Goal: Complete application form

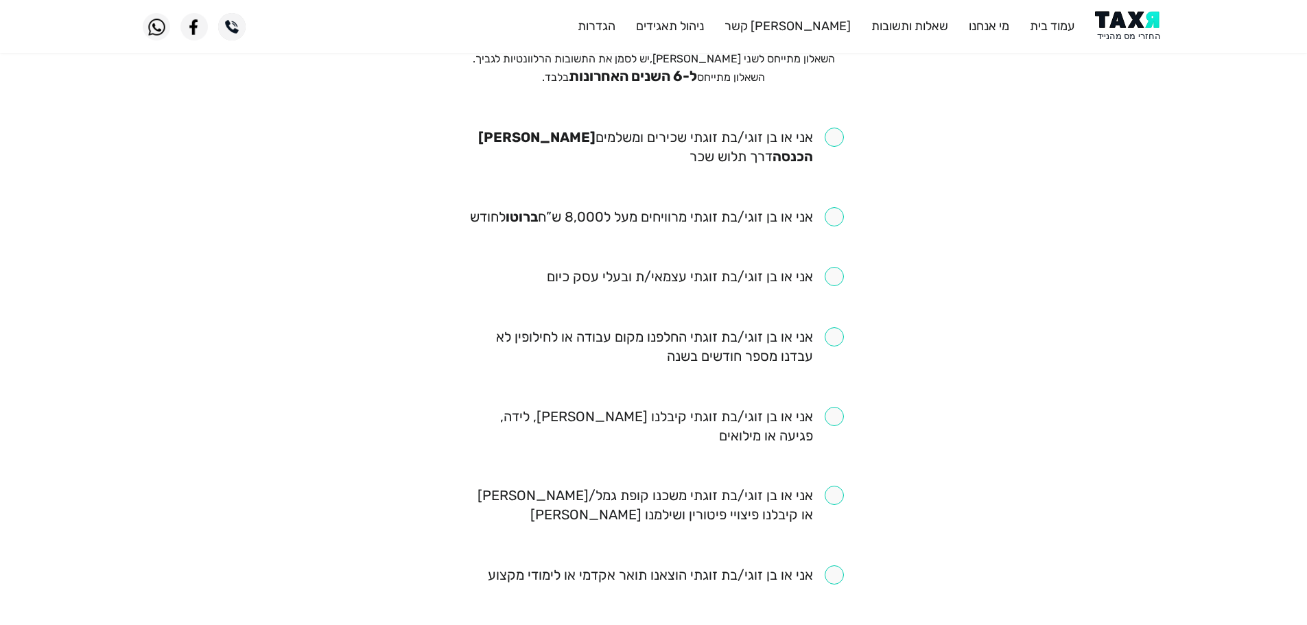
scroll to position [137, 0]
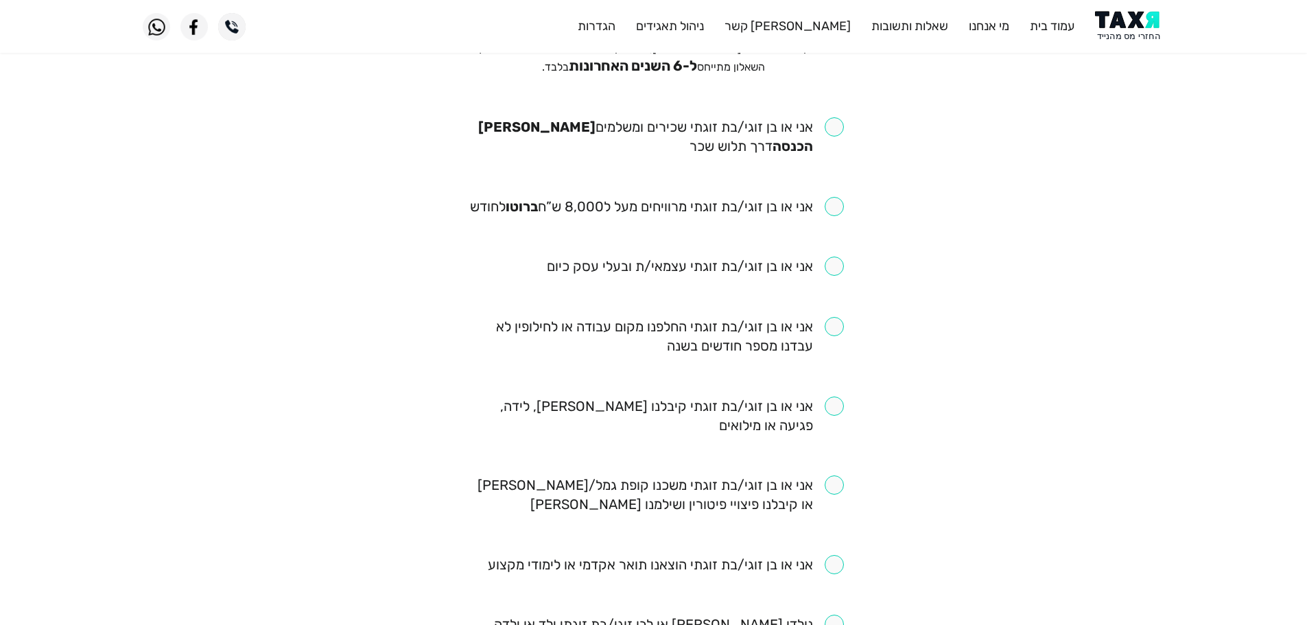
click at [839, 128] on input "checkbox" at bounding box center [654, 136] width 380 height 38
checkbox input "true"
click at [837, 208] on input "checkbox" at bounding box center [657, 206] width 374 height 19
checkbox input "true"
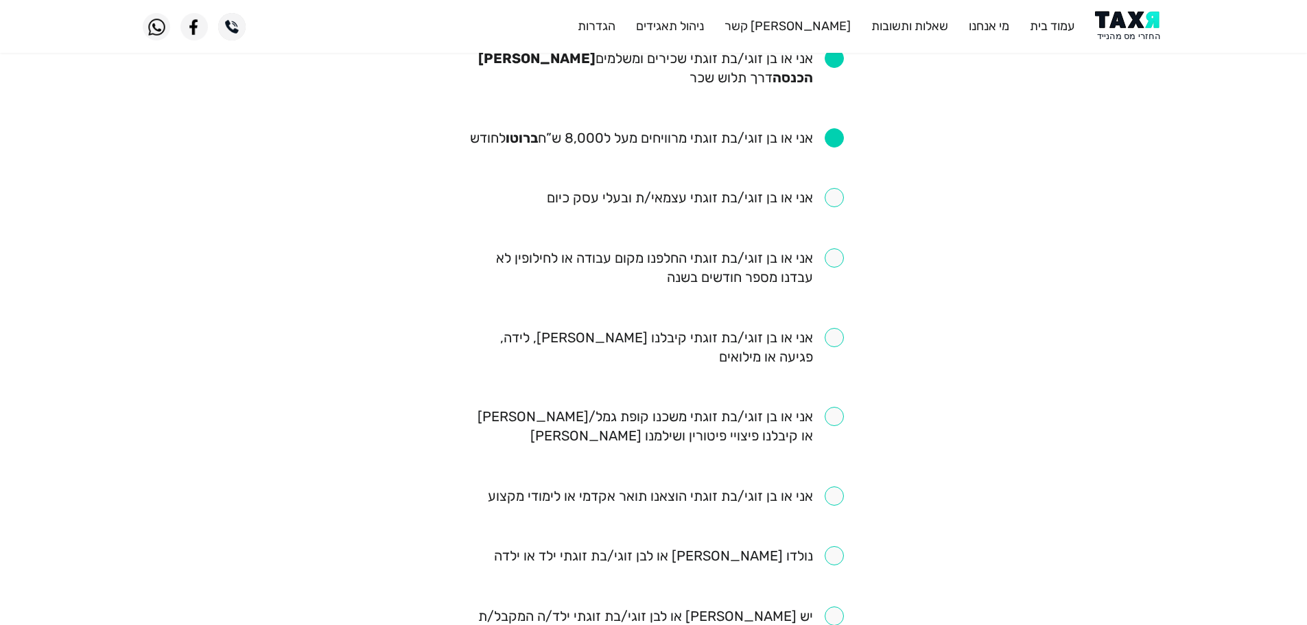
click at [839, 338] on input "checkbox" at bounding box center [654, 347] width 380 height 38
checkbox input "true"
click at [829, 251] on input "checkbox" at bounding box center [654, 267] width 380 height 38
checkbox input "true"
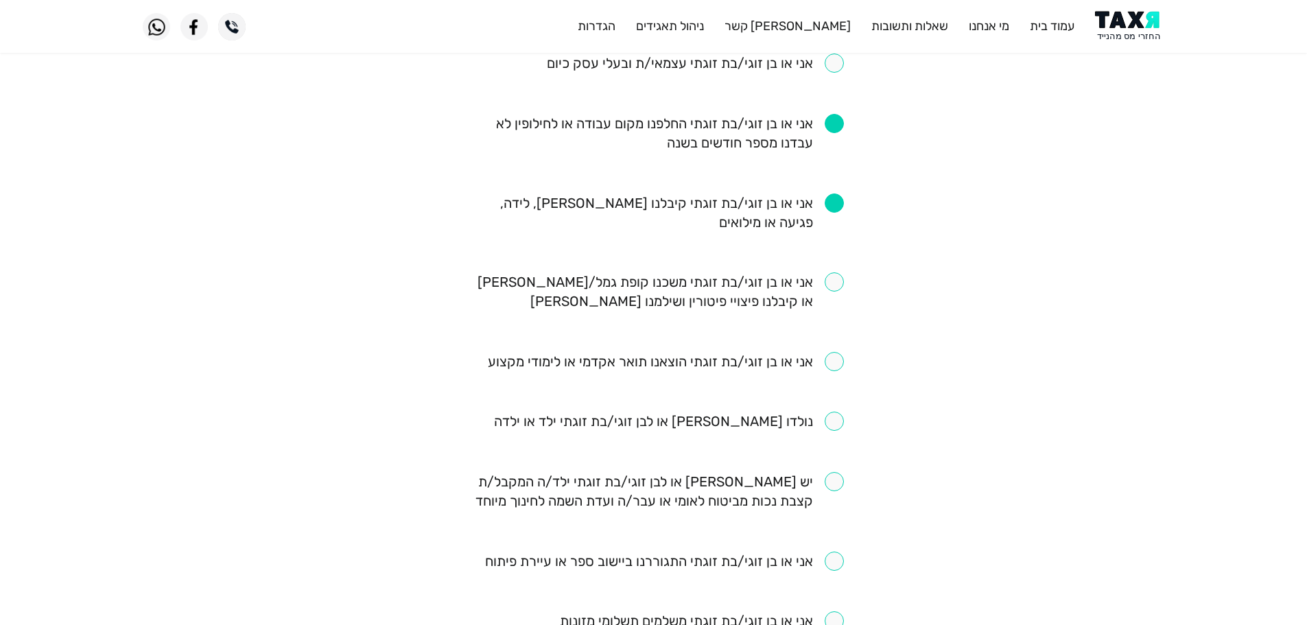
scroll to position [343, 0]
click at [828, 286] on input "checkbox" at bounding box center [654, 289] width 380 height 38
checkbox input "true"
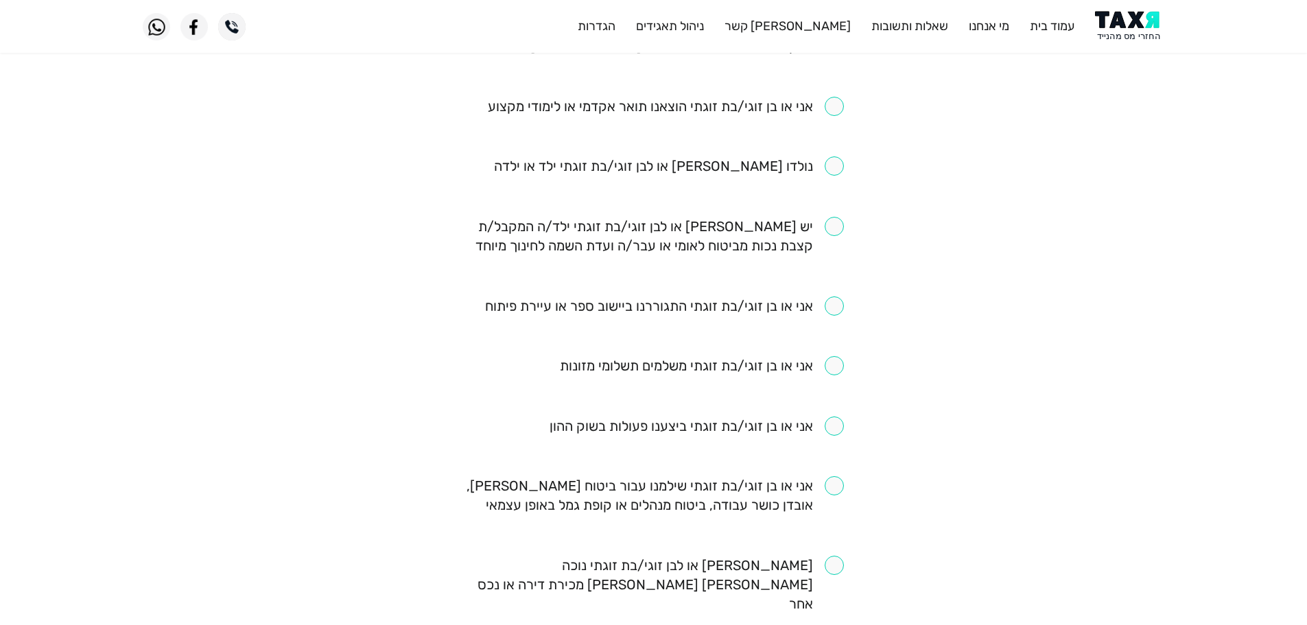
scroll to position [686, 0]
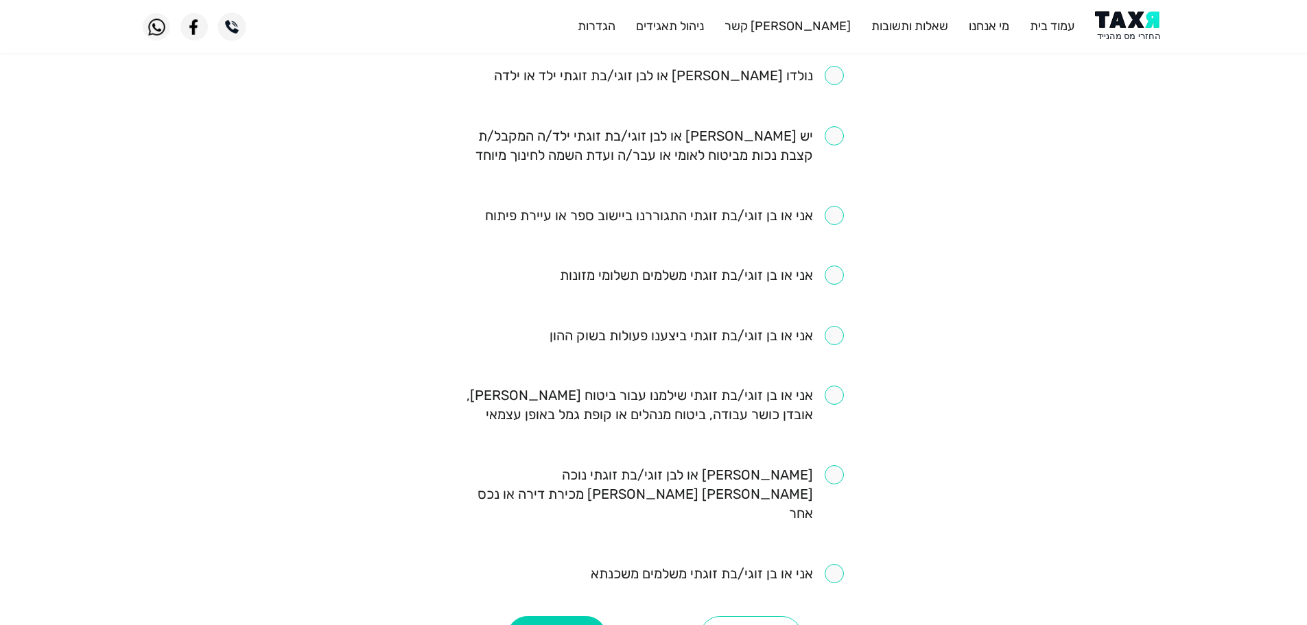
click at [839, 564] on input "checkbox" at bounding box center [717, 573] width 253 height 19
checkbox input "true"
click at [831, 398] on input "checkbox" at bounding box center [654, 405] width 380 height 38
checkbox input "true"
click at [558, 616] on button "המשך" at bounding box center [557, 636] width 100 height 41
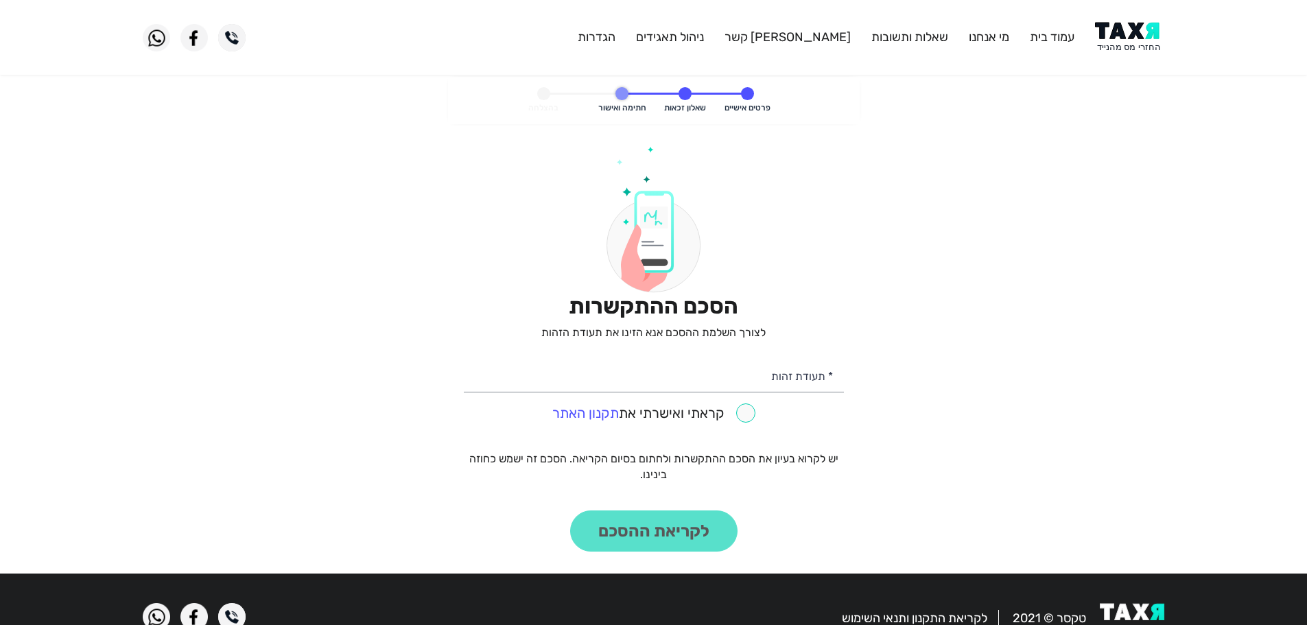
click at [1126, 32] on img at bounding box center [1129, 37] width 69 height 31
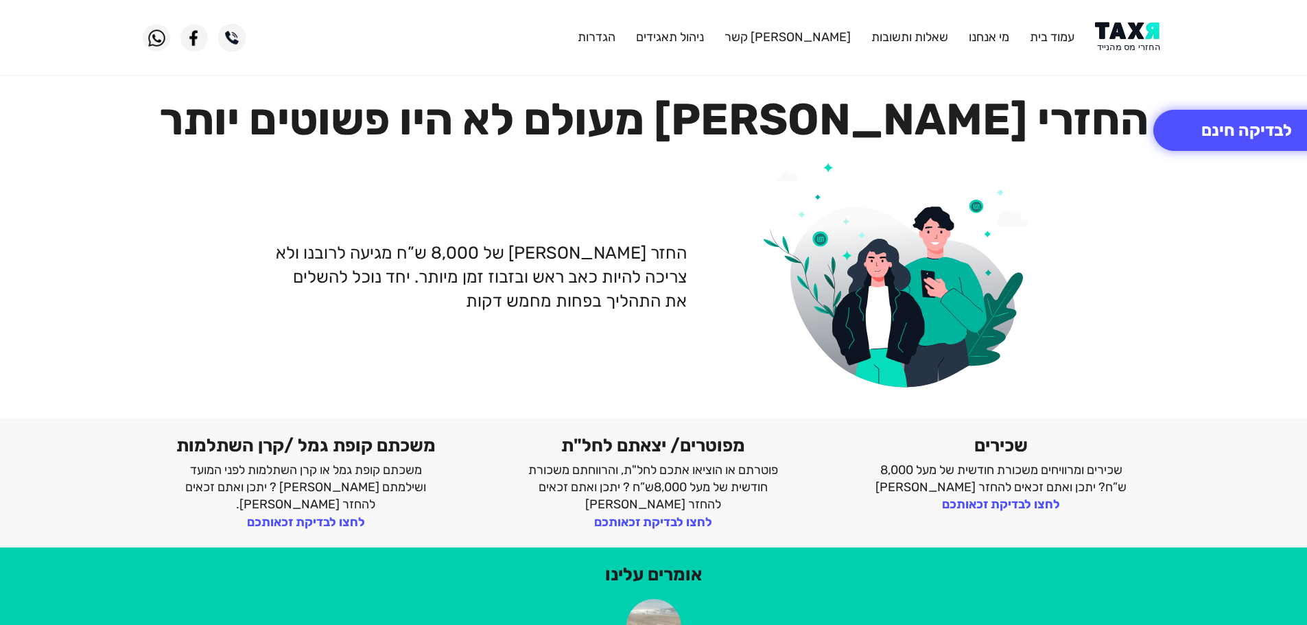
click at [1135, 35] on img at bounding box center [1129, 37] width 69 height 31
